Goal: Navigation & Orientation: Find specific page/section

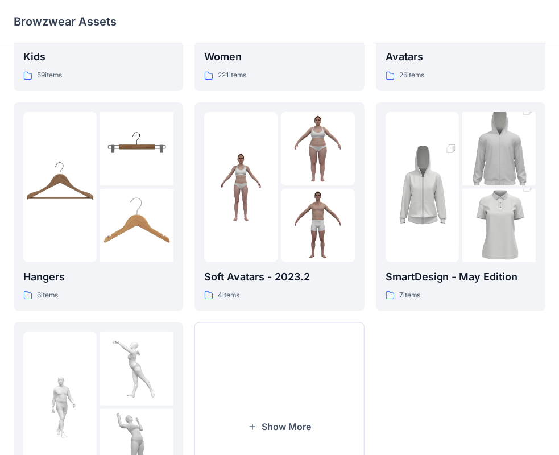
scroll to position [200, 0]
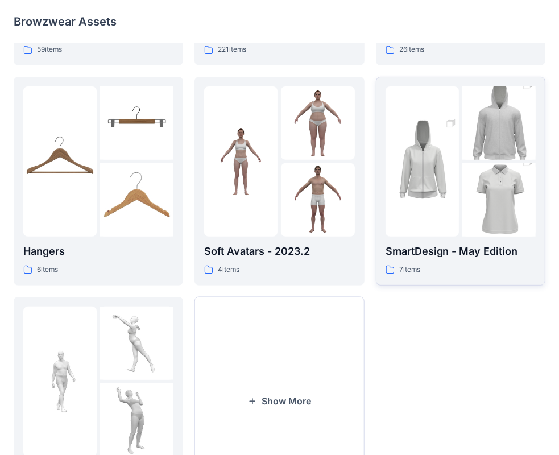
click at [460, 220] on div at bounding box center [460, 161] width 150 height 150
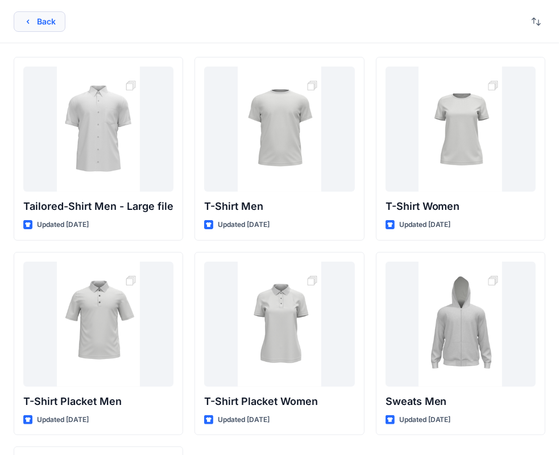
click at [26, 23] on icon "button" at bounding box center [27, 21] width 9 height 9
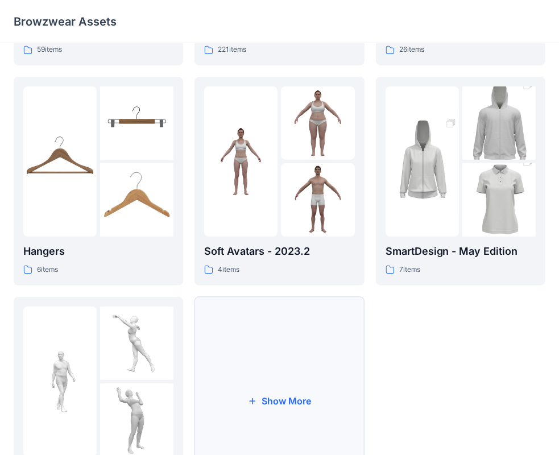
click at [290, 382] on button "Show More" at bounding box center [278, 401] width 169 height 209
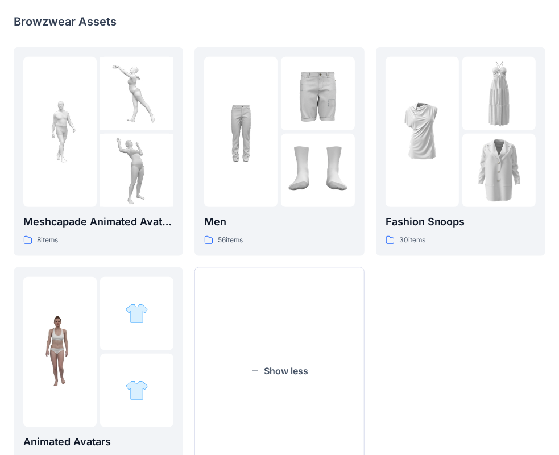
scroll to position [464, 0]
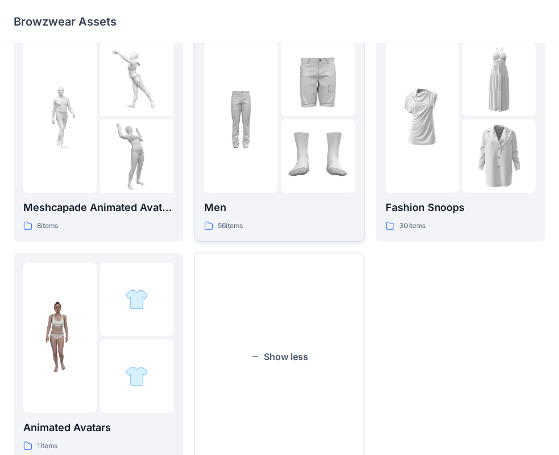
click at [277, 127] on div at bounding box center [279, 118] width 150 height 150
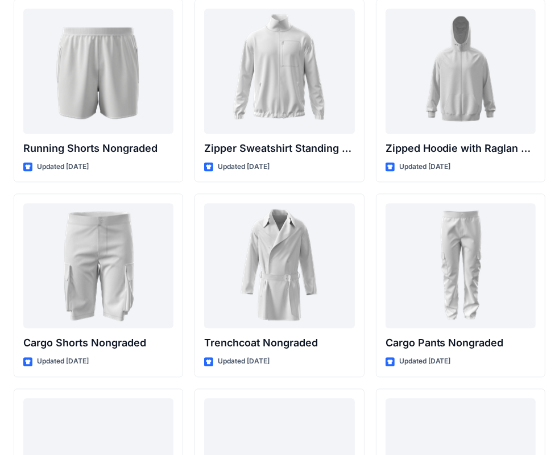
scroll to position [1423, 0]
